Goal: Transaction & Acquisition: Subscribe to service/newsletter

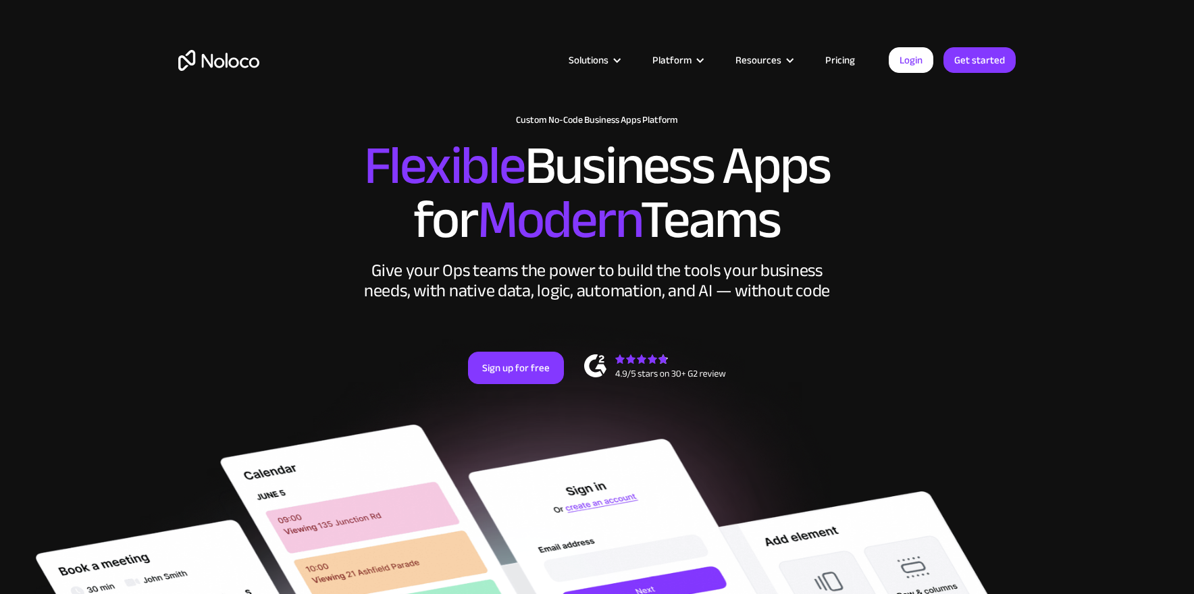
click at [835, 60] on link "Pricing" at bounding box center [839, 60] width 63 height 18
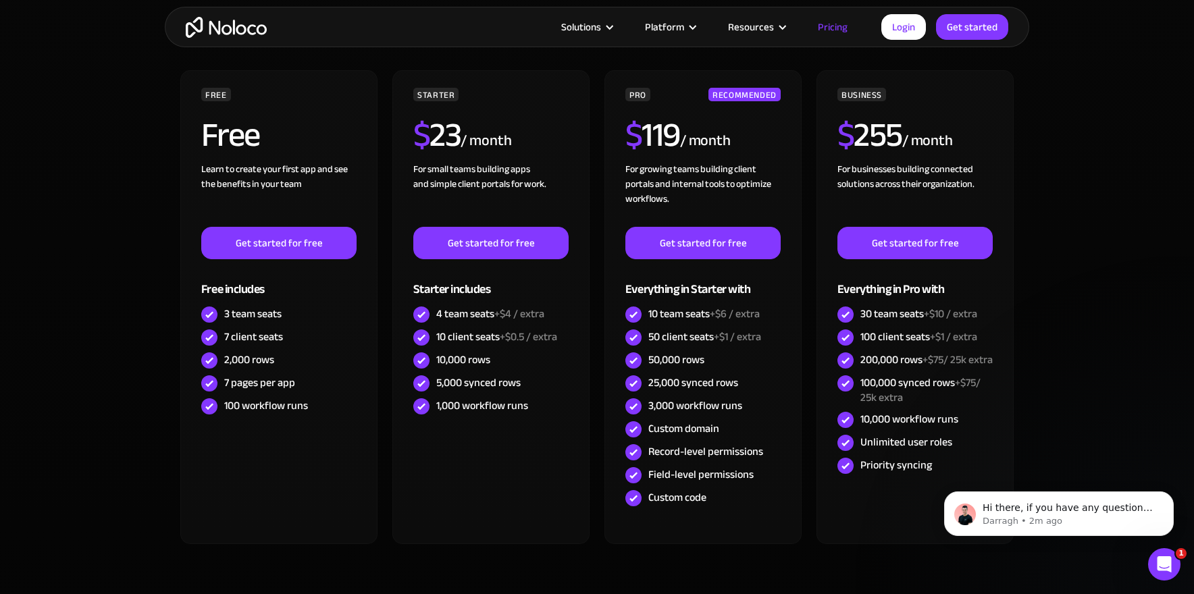
scroll to position [380, 0]
click at [1123, 97] on section "CHOOSE YOUR PLAN Monthly Yearly SAVE 20% Monthly Yearly SAVE 20% FREE Free Lear…" at bounding box center [597, 307] width 1194 height 695
click at [1177, 102] on section "CHOOSE YOUR PLAN Monthly Yearly SAVE 20% Monthly Yearly SAVE 20% FREE Free Lear…" at bounding box center [597, 307] width 1194 height 695
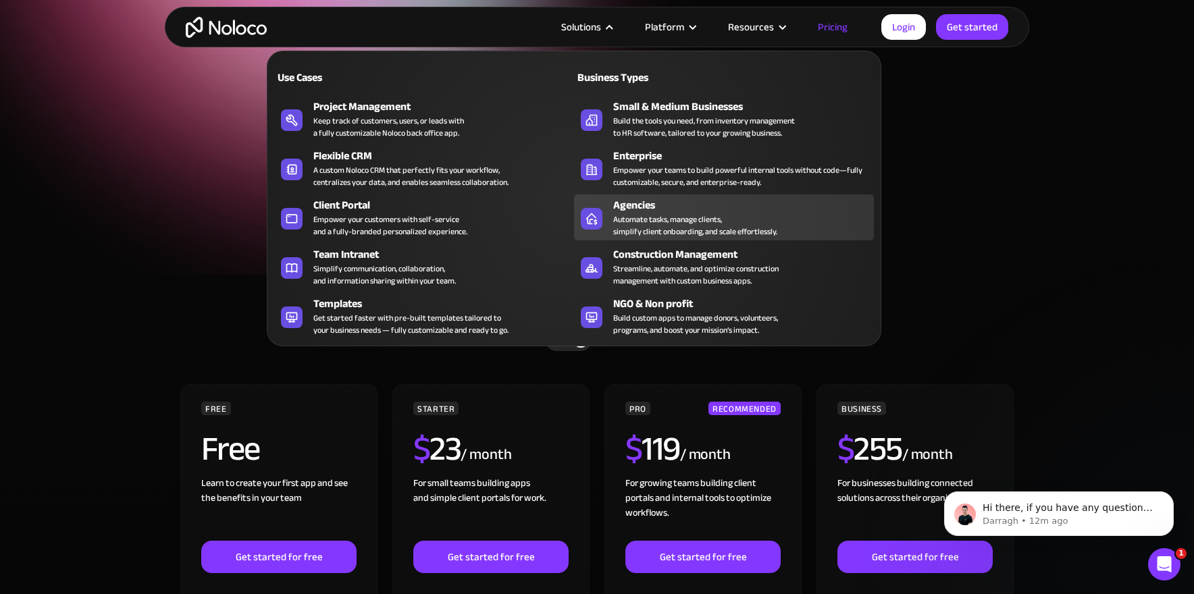
scroll to position [65, 0]
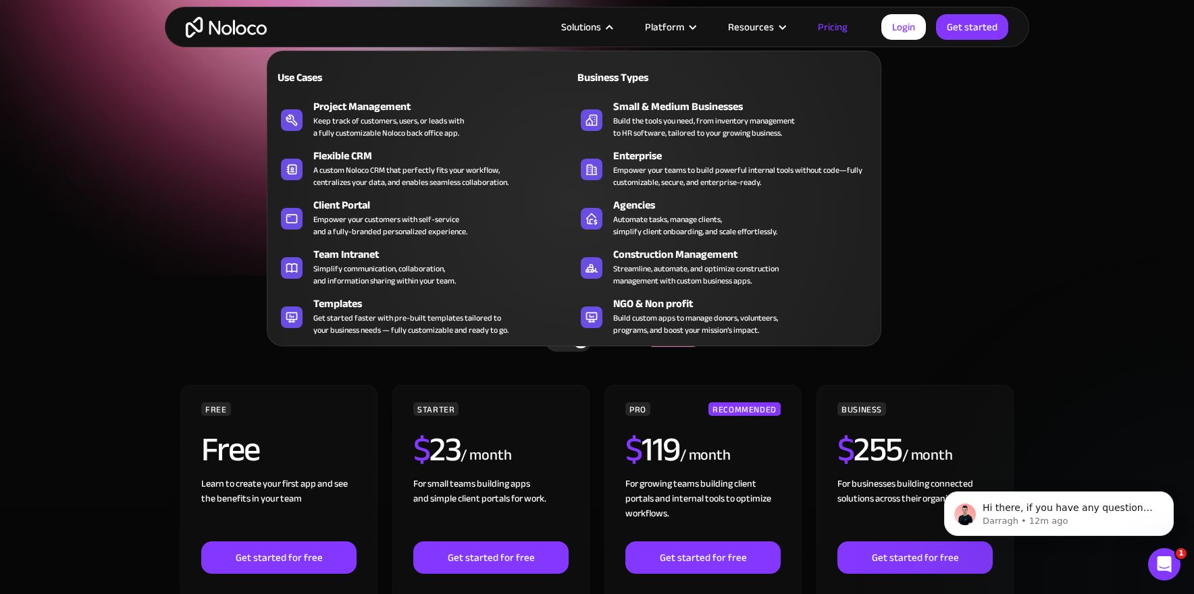
click at [1002, 196] on div "Start for Free" at bounding box center [596, 199] width 837 height 42
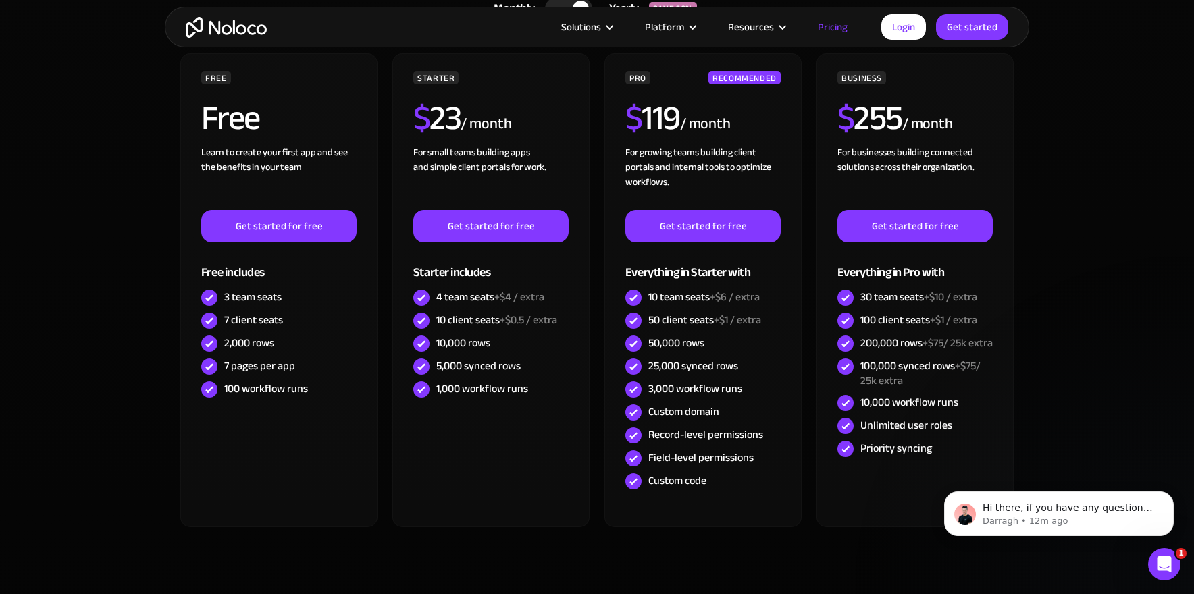
scroll to position [397, 0]
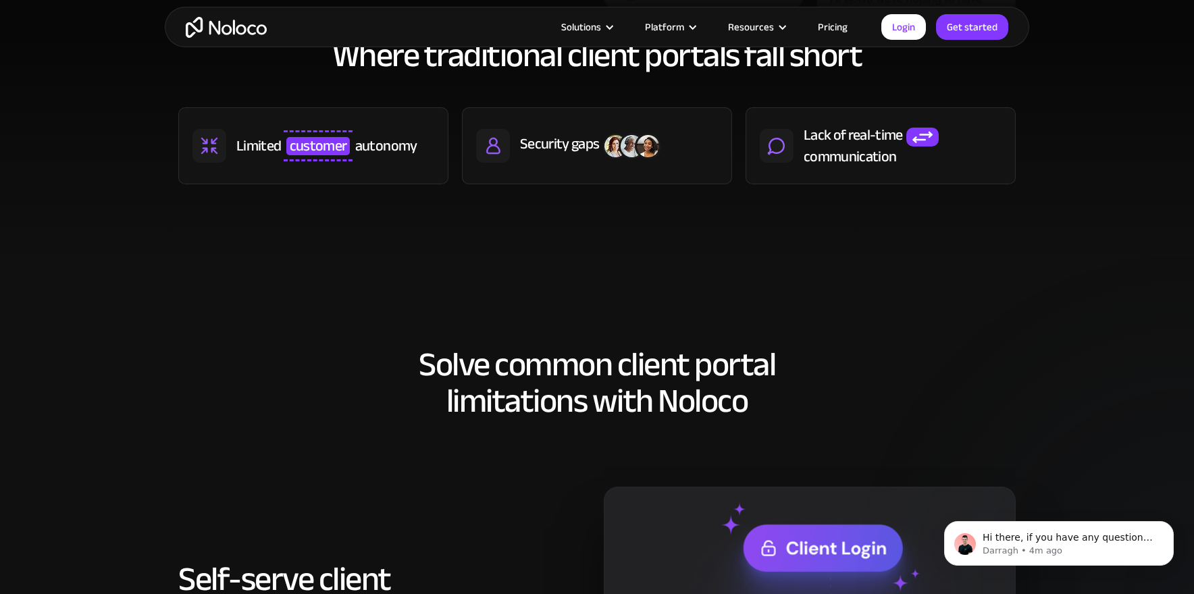
scroll to position [727, 0]
